Goal: Task Accomplishment & Management: Use online tool/utility

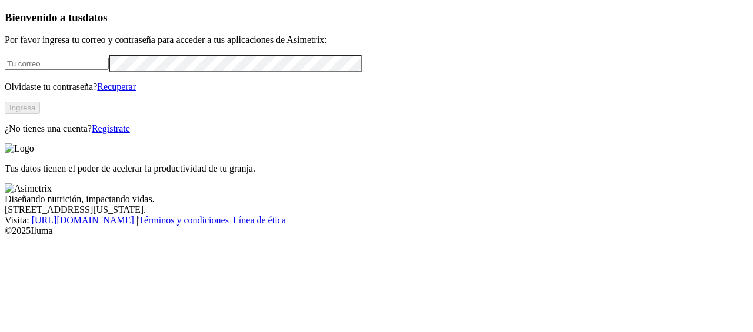
click at [109, 70] on input "email" at bounding box center [57, 64] width 104 height 12
type input "[PERSON_NAME][EMAIL_ADDRESS][PERSON_NAME][DOMAIN_NAME]"
click at [40, 114] on button "Ingresa" at bounding box center [22, 108] width 35 height 12
